Goal: Obtain resource: Download file/media

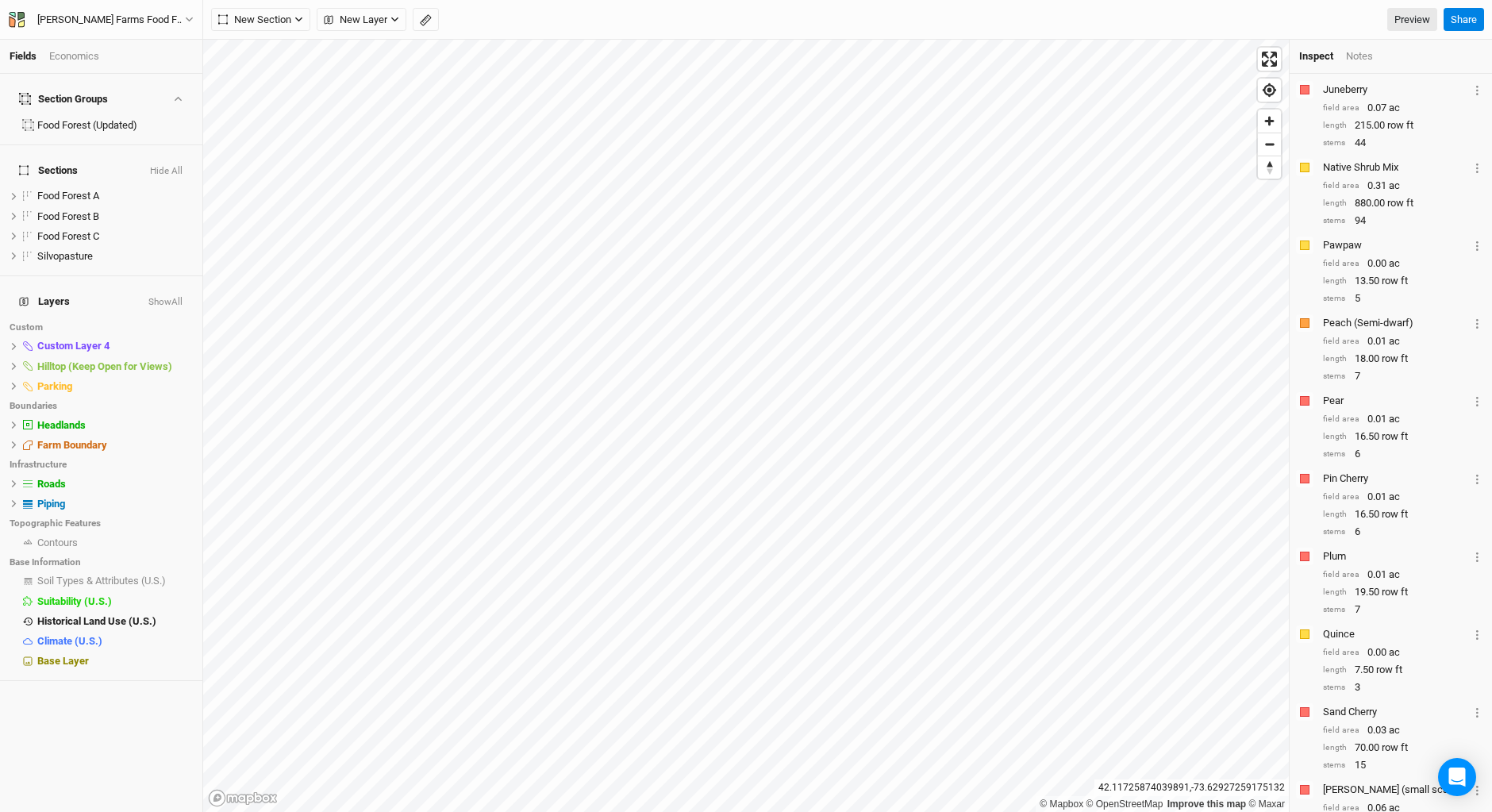
scroll to position [1656, 0]
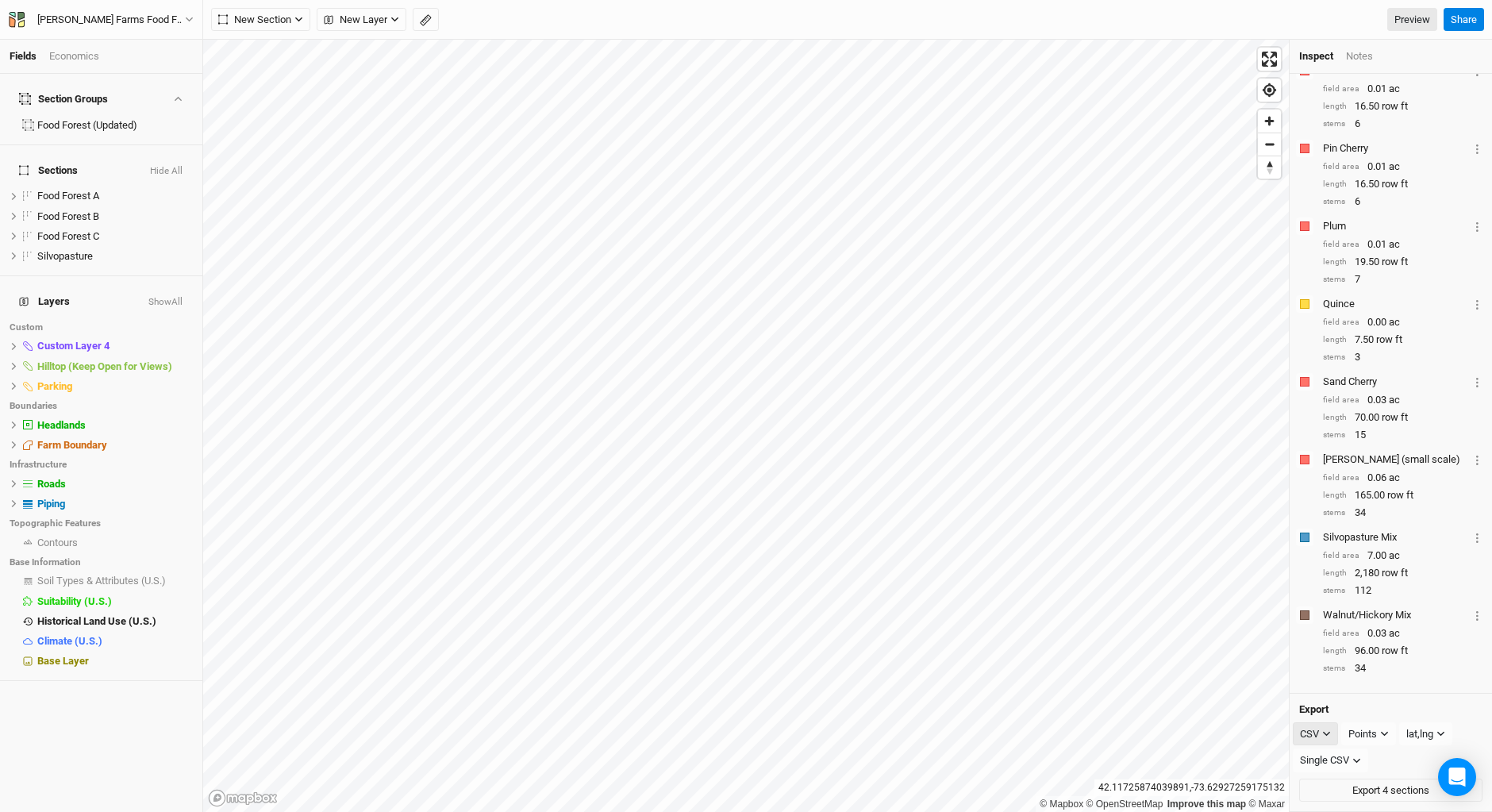
click at [1327, 733] on icon "button" at bounding box center [1326, 734] width 9 height 9
click at [1325, 788] on span "SHP" at bounding box center [1325, 788] width 25 height 18
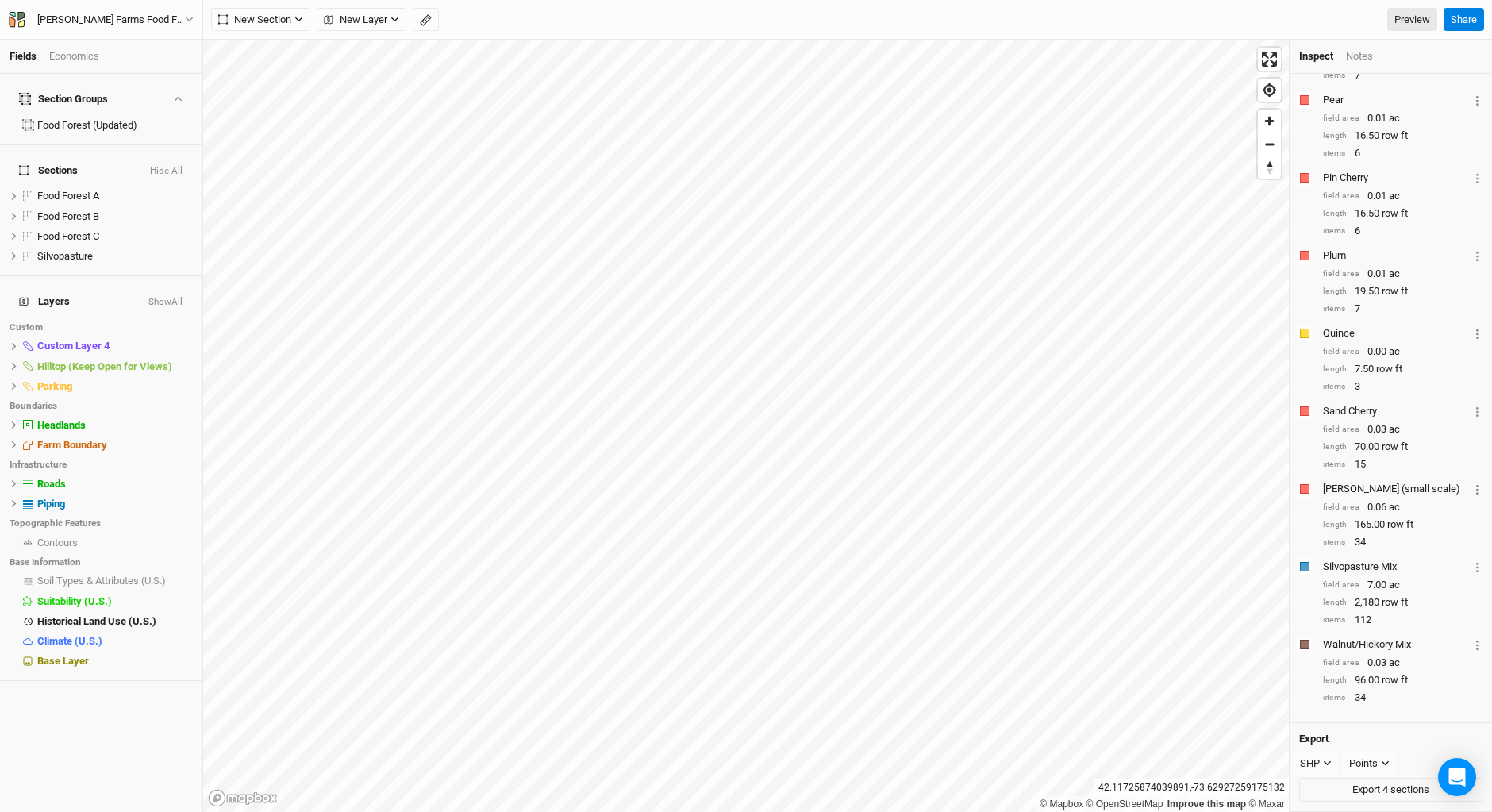
scroll to position [1626, 0]
click at [1389, 763] on icon "button" at bounding box center [1385, 763] width 9 height 9
click at [1376, 734] on span "Rows" at bounding box center [1378, 740] width 31 height 18
click at [1379, 789] on button "Export 4 sections" at bounding box center [1391, 789] width 183 height 24
click at [1375, 757] on button "Rows" at bounding box center [1367, 763] width 51 height 24
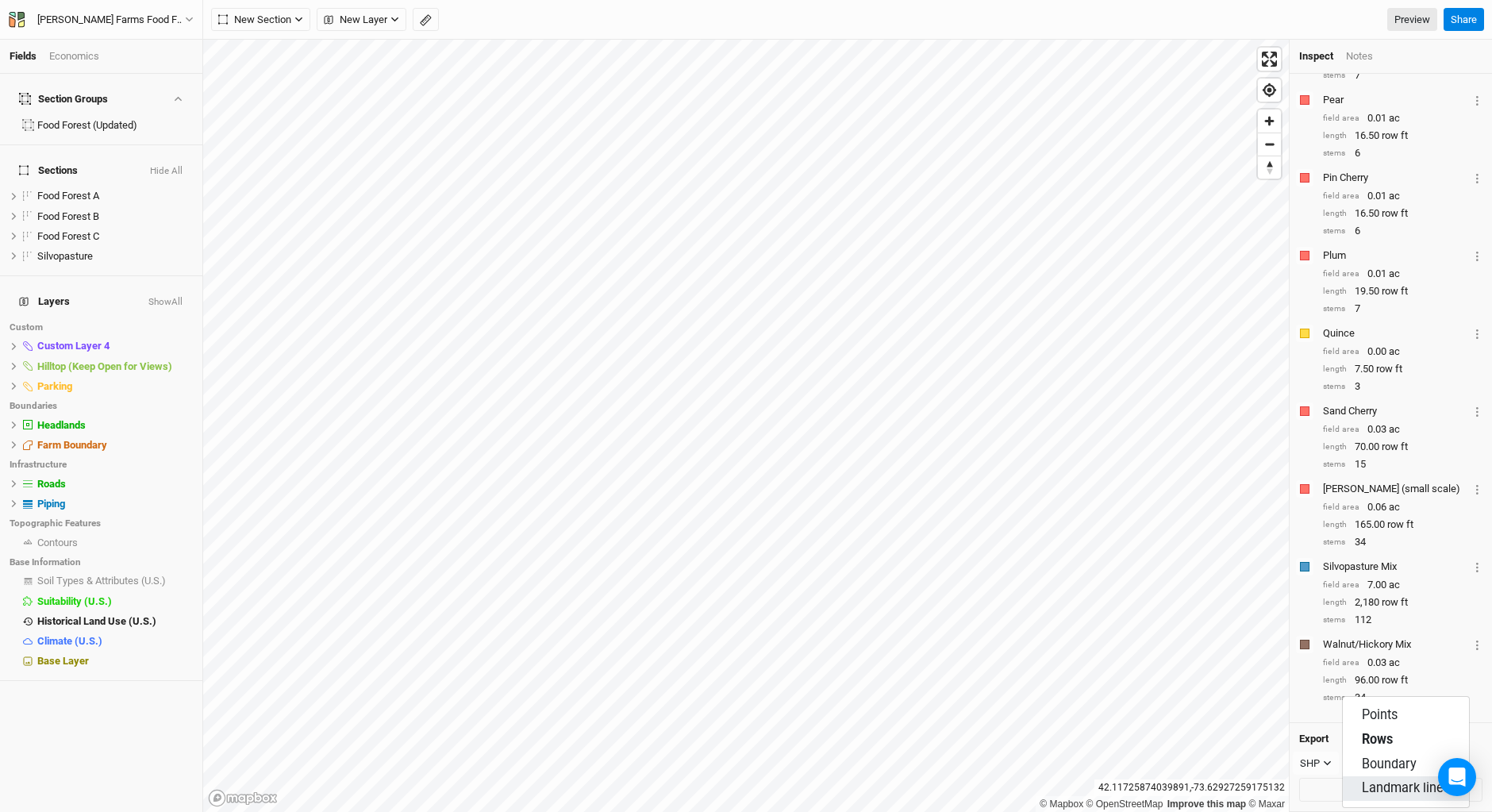
click at [1376, 785] on span "Landmark lines" at bounding box center [1406, 788] width 88 height 18
click at [1362, 788] on button "Export 4 sections" at bounding box center [1391, 789] width 183 height 24
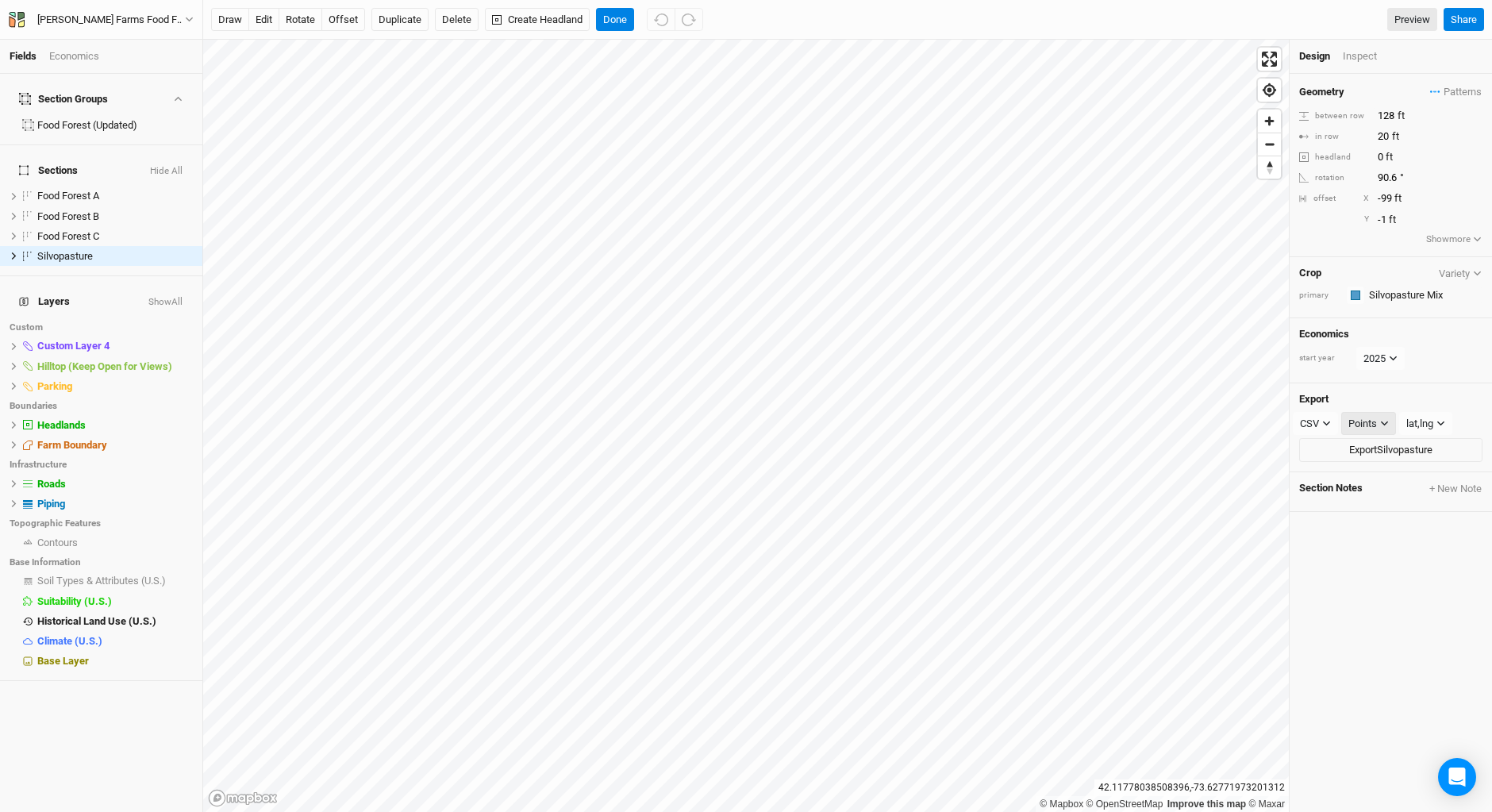
click at [1381, 420] on icon "button" at bounding box center [1384, 423] width 9 height 9
click at [1387, 421] on icon "button" at bounding box center [1384, 423] width 9 height 9
click at [620, 23] on button "Done" at bounding box center [615, 20] width 38 height 24
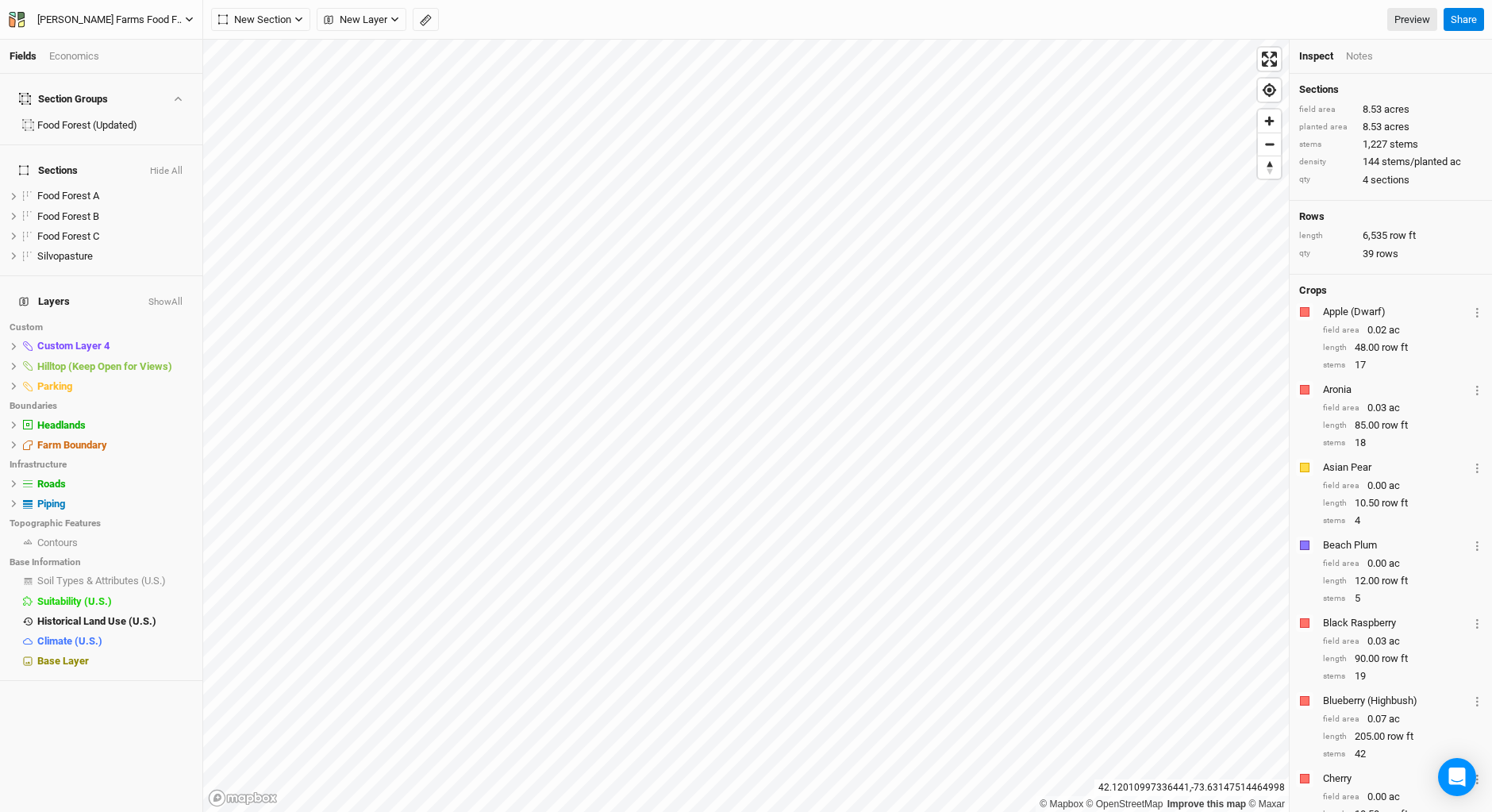
click at [18, 17] on icon "button" at bounding box center [20, 16] width 7 height 9
click at [99, 45] on button "Back" at bounding box center [131, 44] width 126 height 20
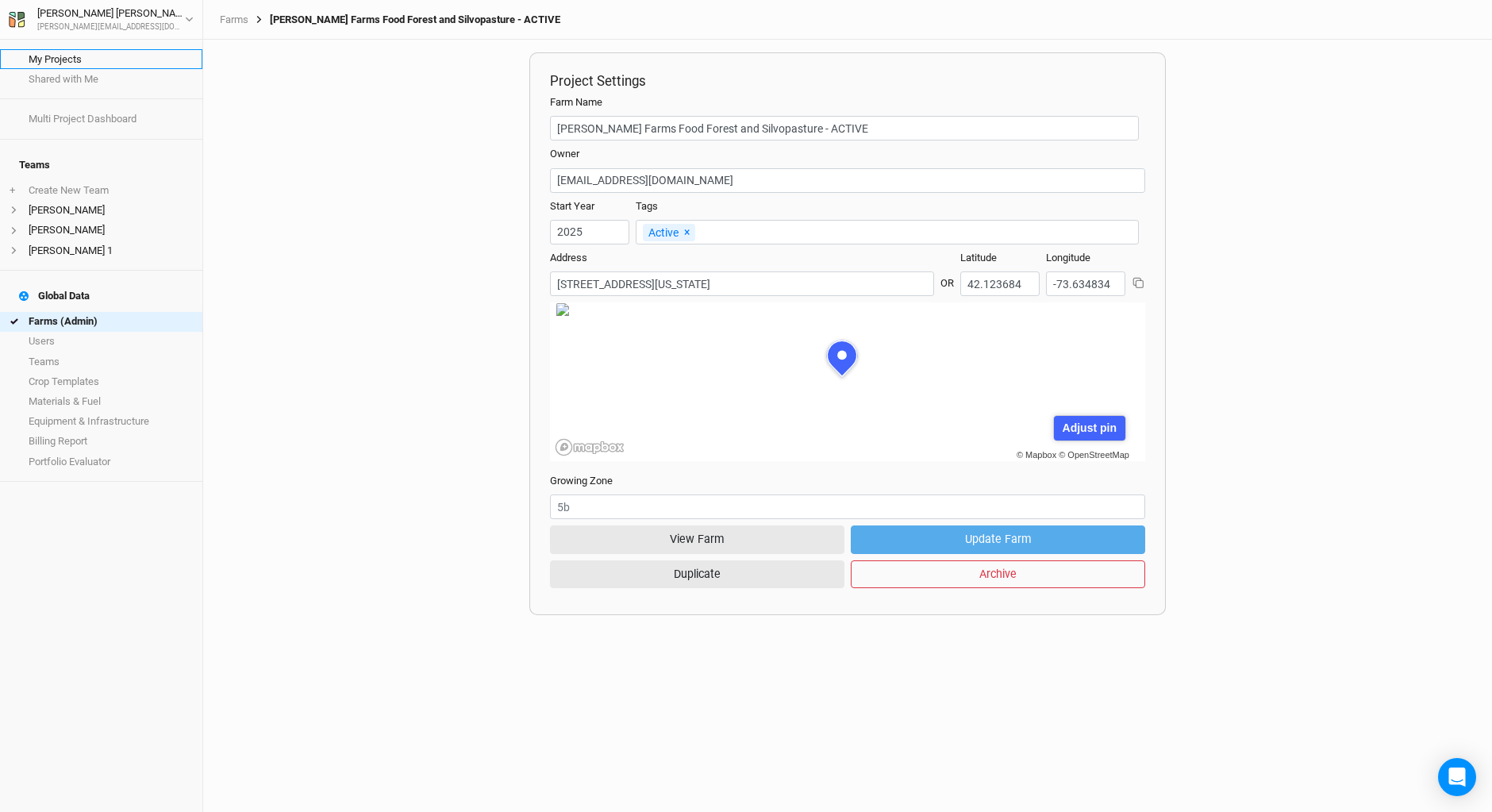
scroll to position [79, 217]
click at [83, 312] on link "Farms (Admin)" at bounding box center [101, 322] width 202 height 20
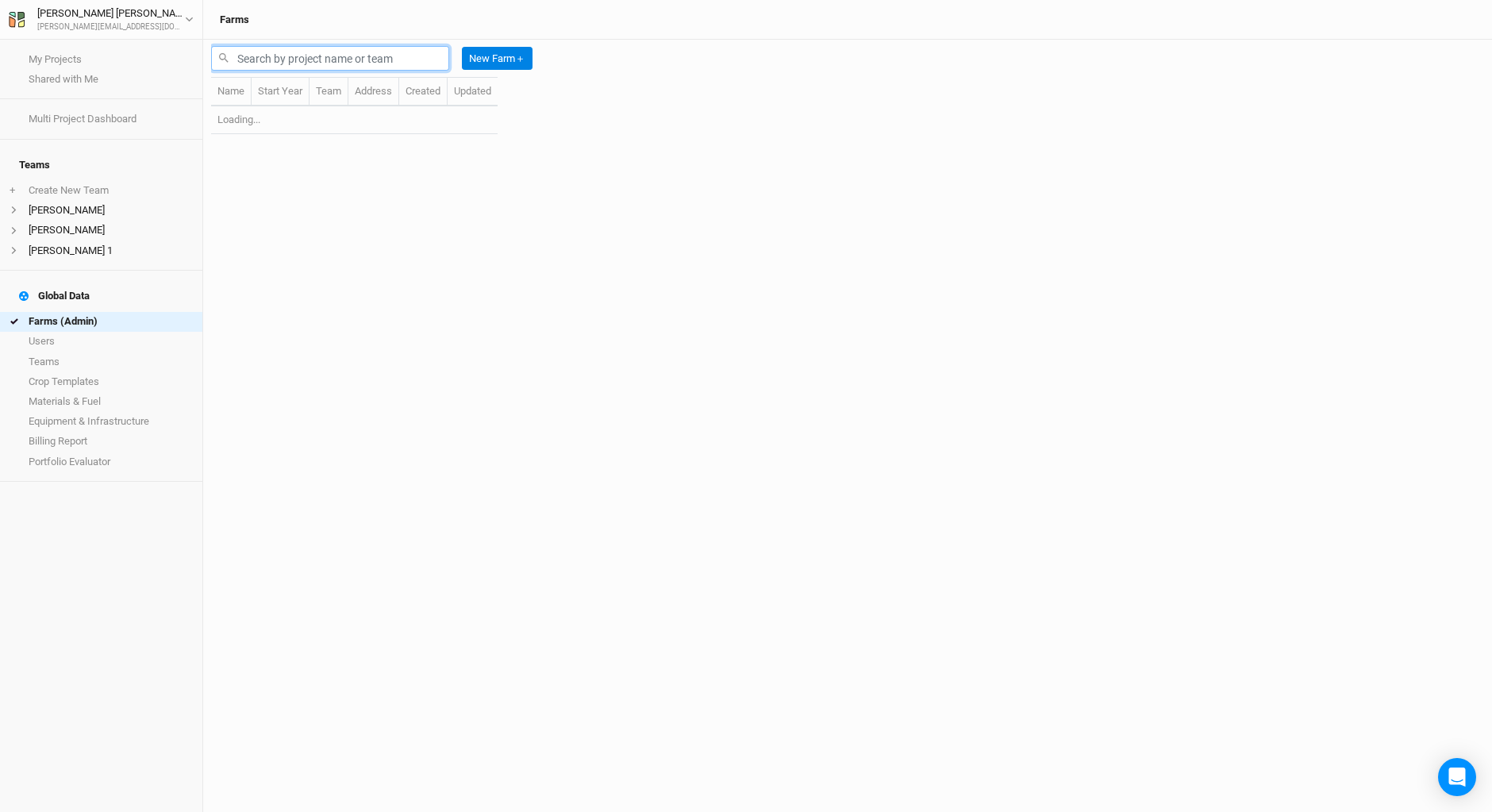
click at [342, 56] on input "text" at bounding box center [330, 58] width 238 height 24
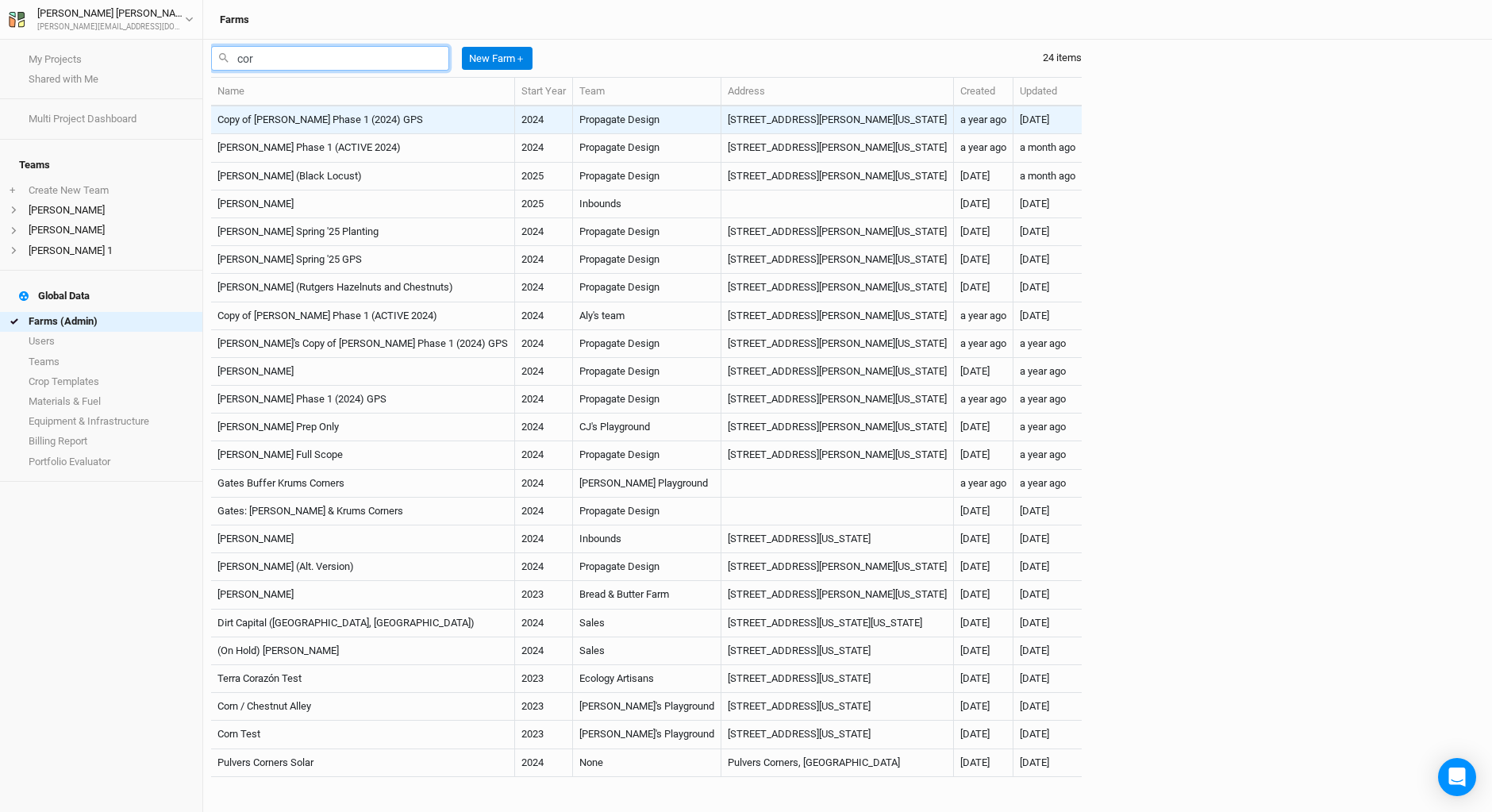
type input "cor"
click at [405, 121] on td "Copy of [PERSON_NAME] Phase 1 (2024) GPS" at bounding box center [363, 120] width 304 height 28
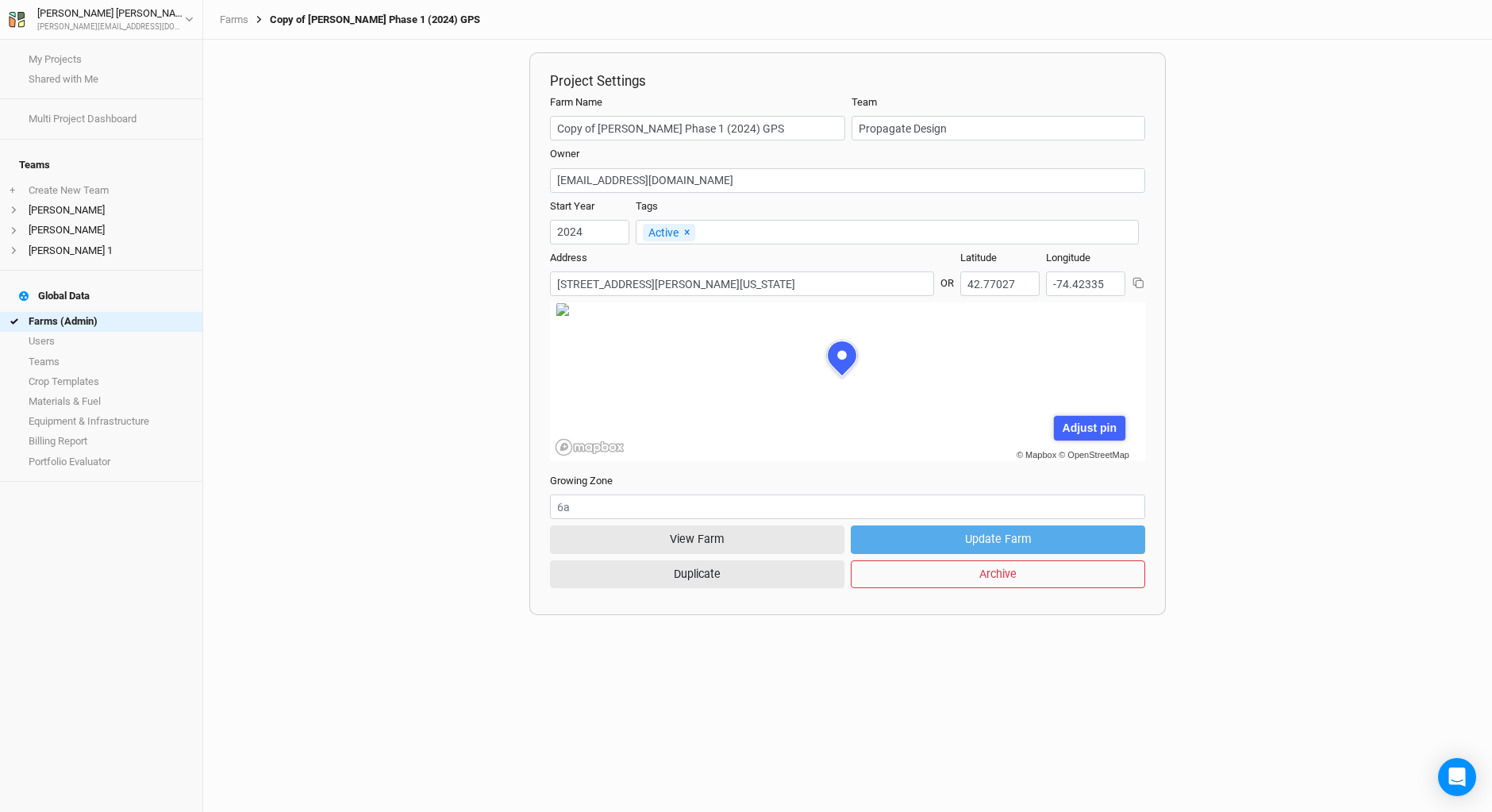
scroll to position [79, 217]
click at [788, 536] on button "View Farm" at bounding box center [697, 540] width 294 height 28
click at [57, 312] on link "Farms (Admin)" at bounding box center [101, 322] width 202 height 20
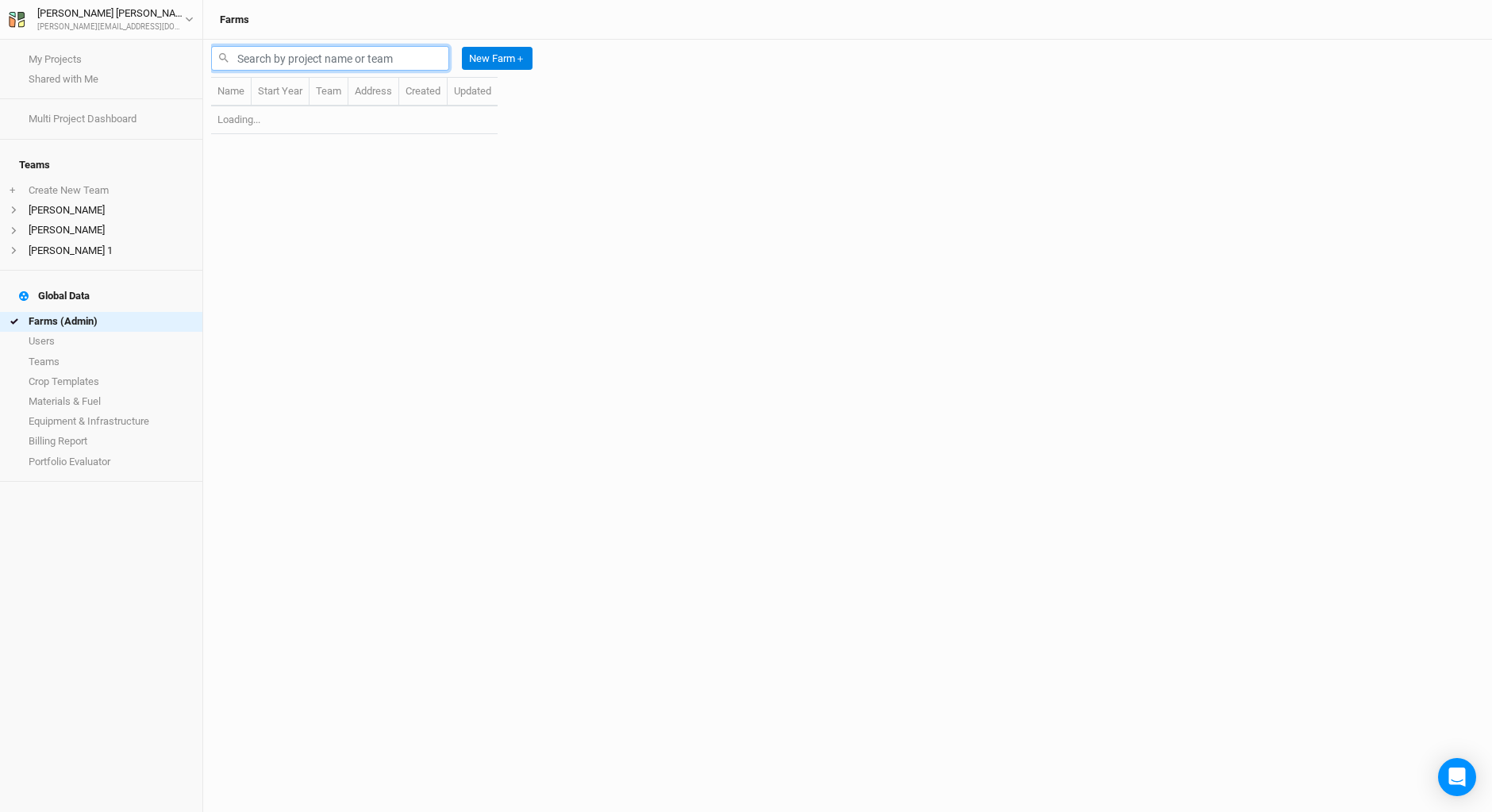
click at [312, 56] on input "text" at bounding box center [330, 58] width 238 height 24
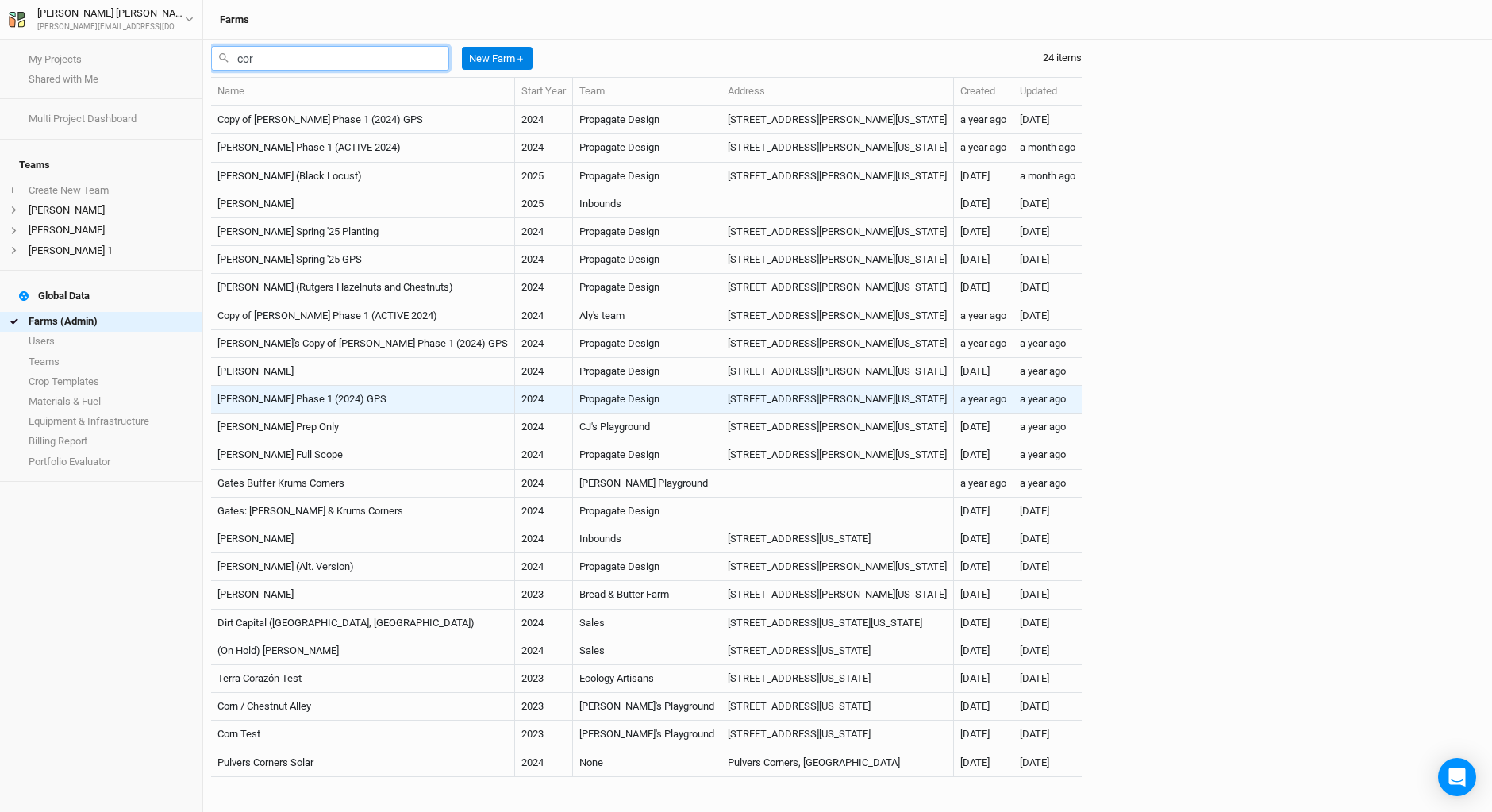
type input "cor"
click at [339, 399] on td "[PERSON_NAME] Phase 1 (2024) GPS" at bounding box center [363, 399] width 304 height 28
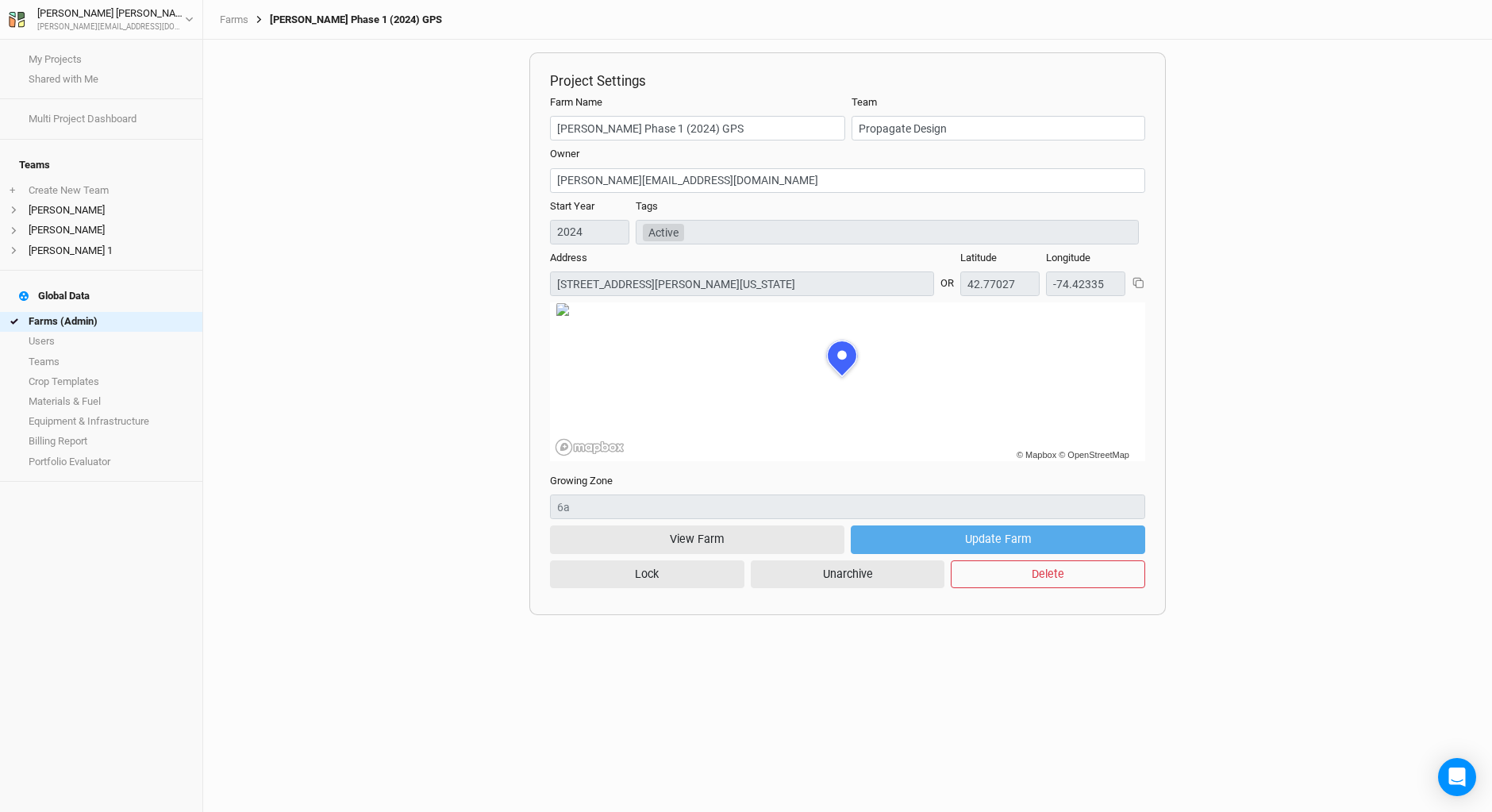
scroll to position [79, 217]
click at [670, 538] on button "View Farm" at bounding box center [697, 540] width 294 height 28
